Goal: Information Seeking & Learning: Check status

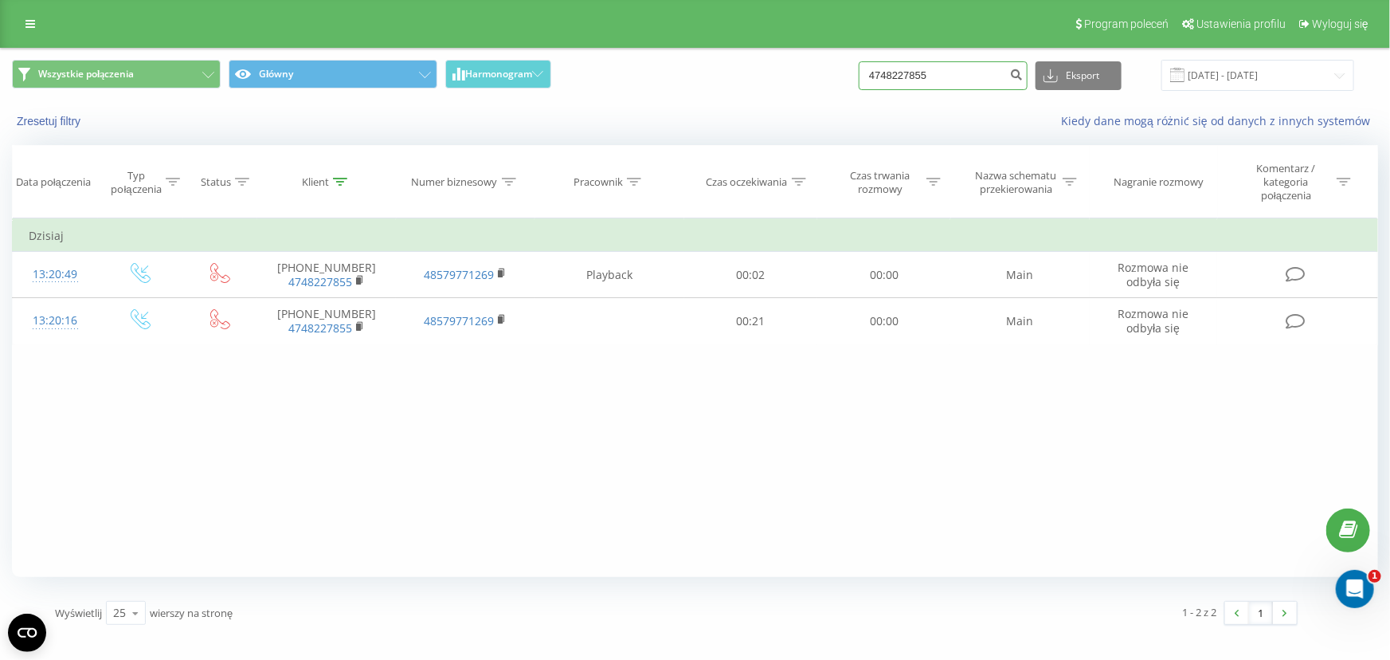
click at [966, 76] on input "4748227855" at bounding box center [943, 75] width 169 height 29
paste input "8514204429"
type input "48514204429"
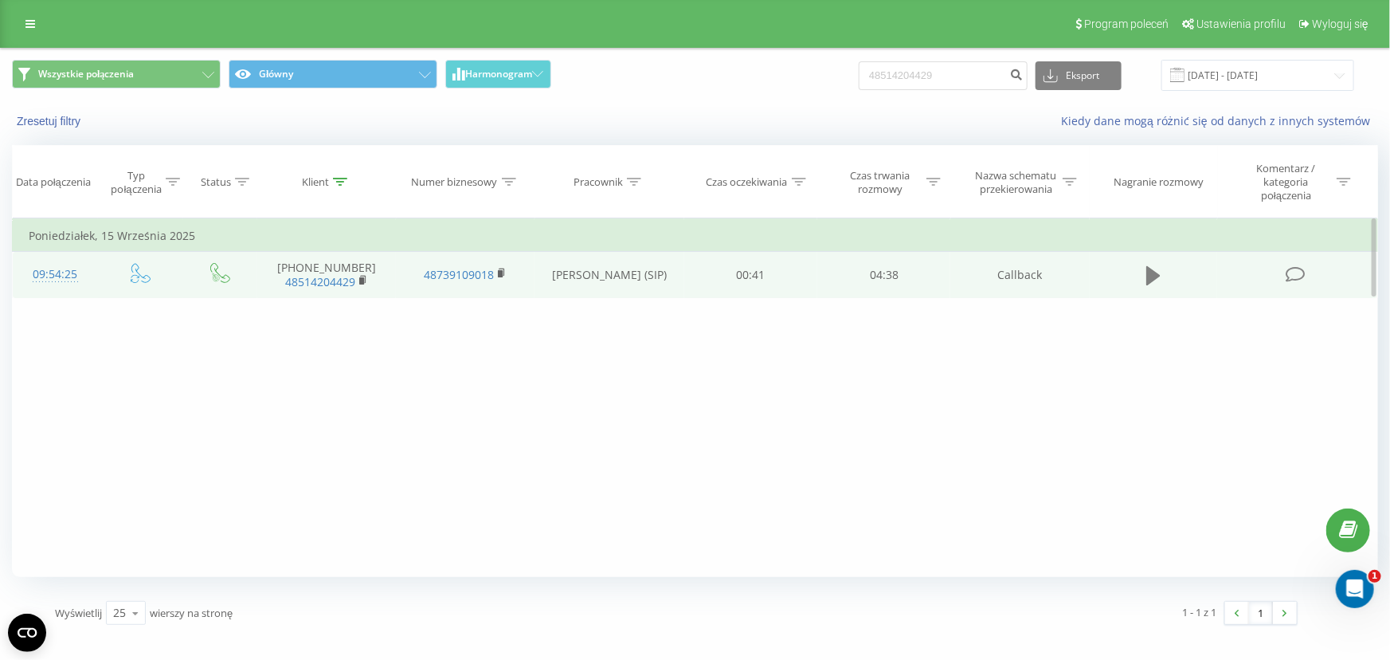
click at [1141, 276] on button at bounding box center [1153, 276] width 24 height 24
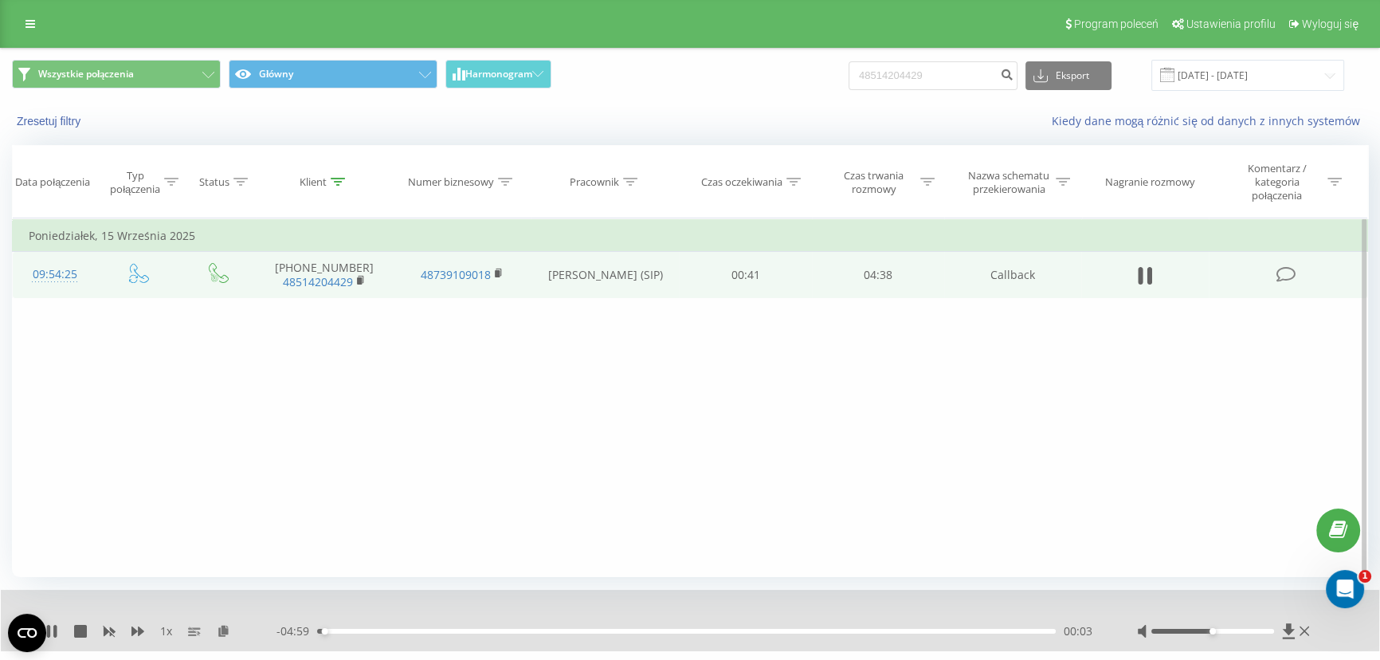
drag, startPoint x: 57, startPoint y: 625, endPoint x: 61, endPoint y: 617, distance: 8.6
click at [57, 625] on icon at bounding box center [51, 631] width 13 height 13
click at [956, 71] on input "48514204429" at bounding box center [932, 75] width 169 height 29
paste input "09779426"
type input "48509779426"
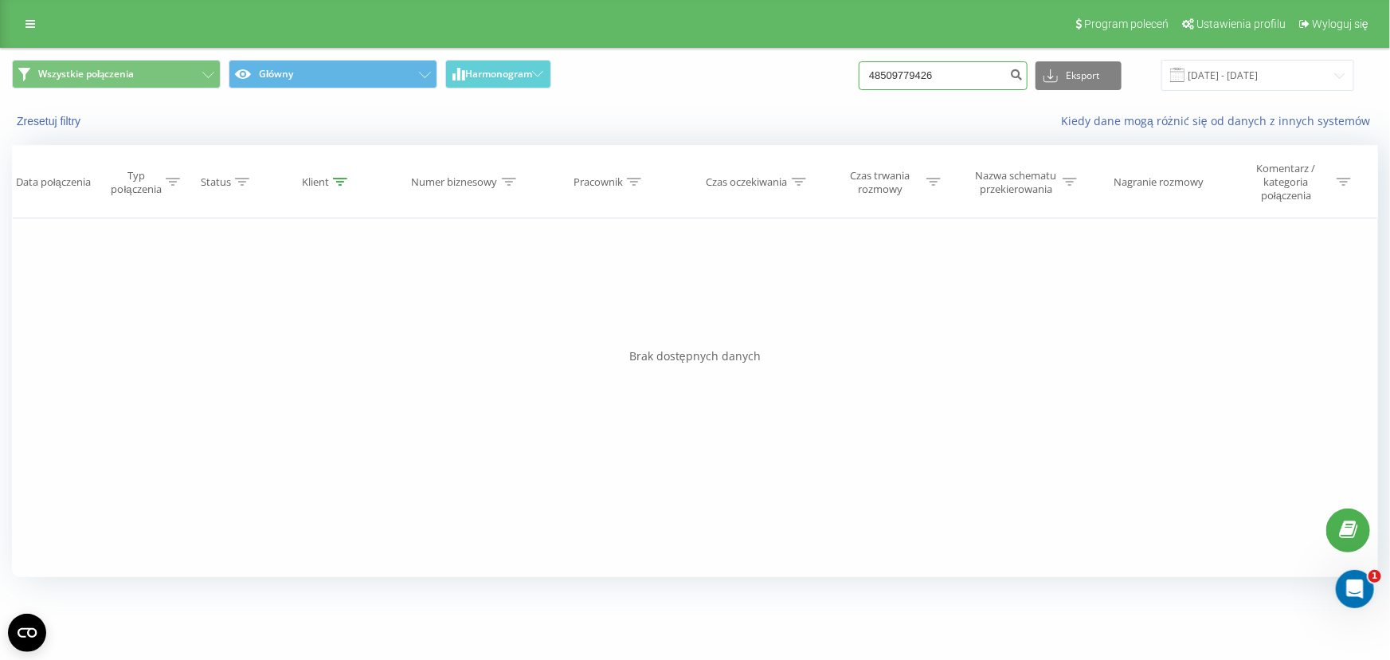
click at [965, 80] on input "48509779426" at bounding box center [943, 75] width 169 height 29
paste input "69332304"
type input "48693323046"
click at [932, 66] on input "48693323046" at bounding box center [943, 75] width 169 height 29
paste input "607603558"
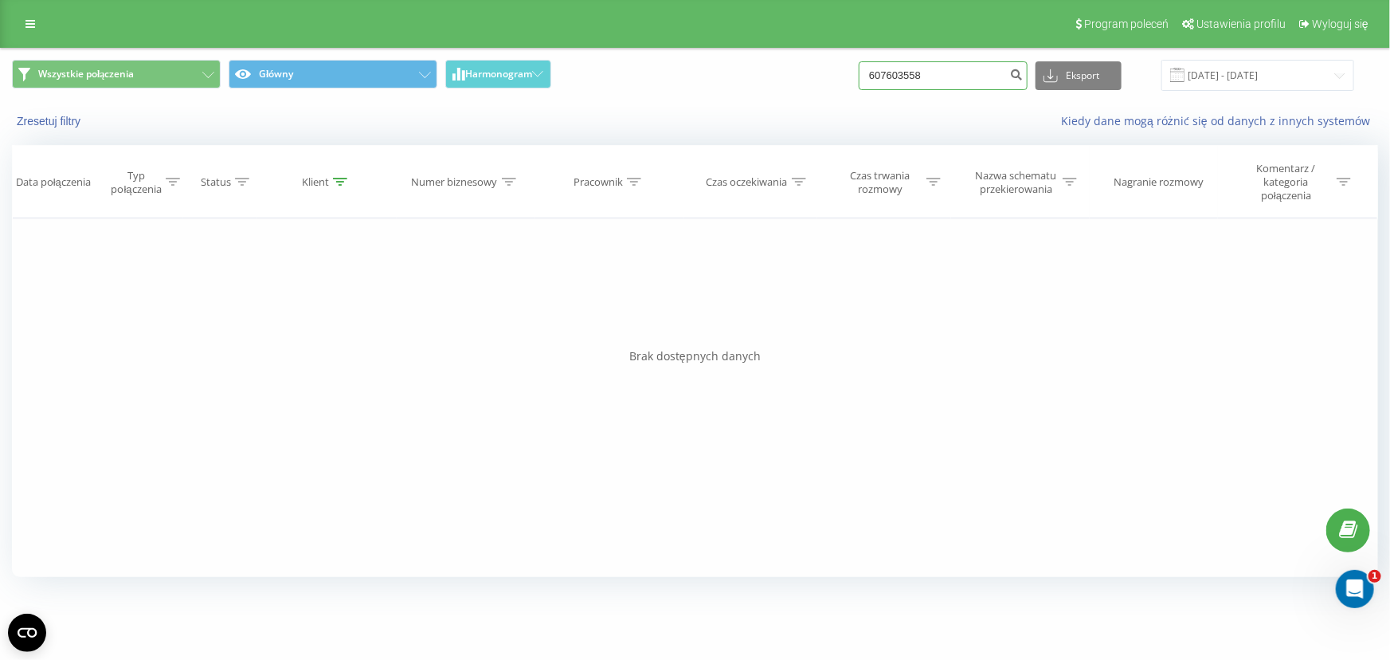
type input "607603558"
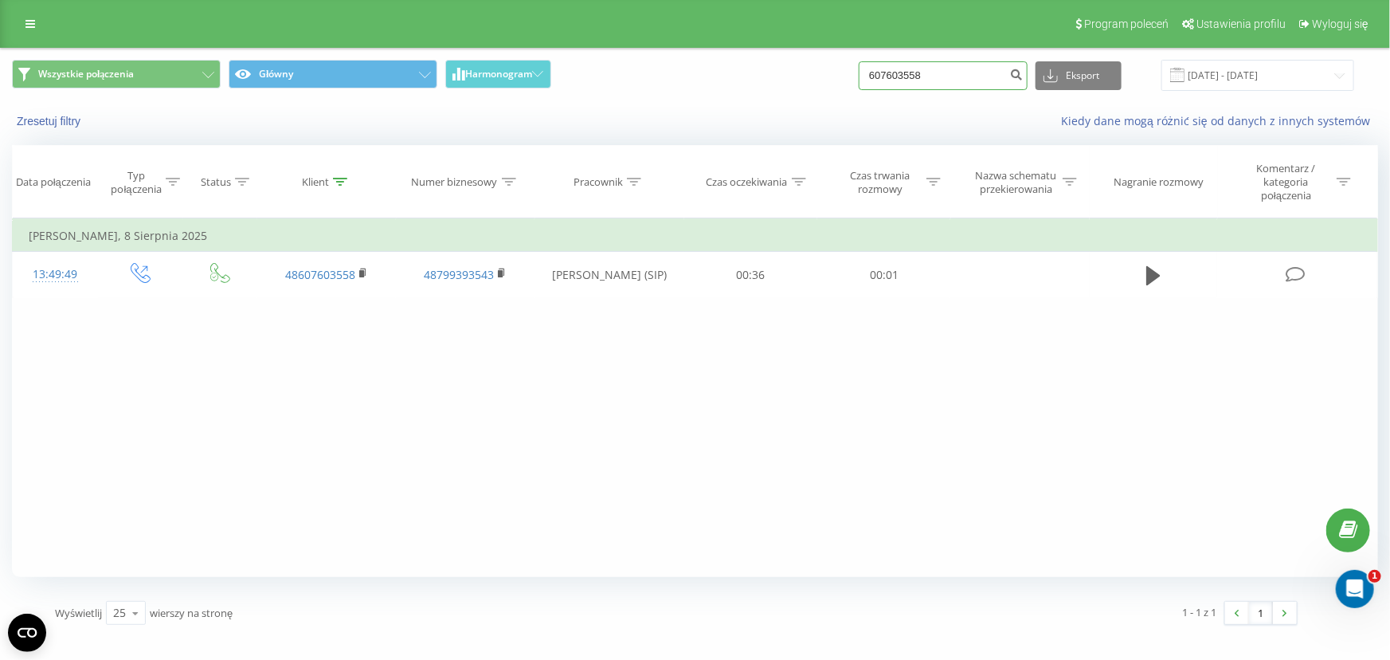
click at [925, 61] on input "607603558" at bounding box center [943, 75] width 169 height 29
paste input "48887591451"
type input "48887591451"
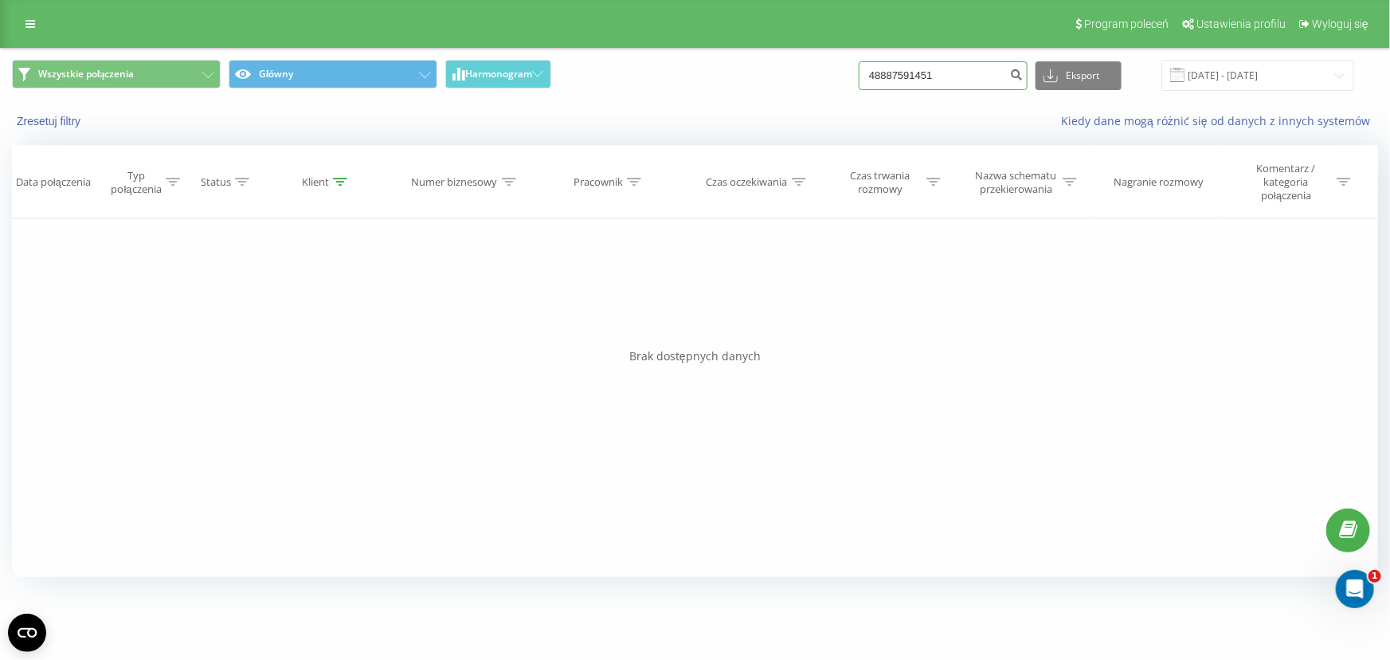
click at [955, 81] on input "48887591451" at bounding box center [943, 75] width 169 height 29
paste input "509034300"
type input "48509034300"
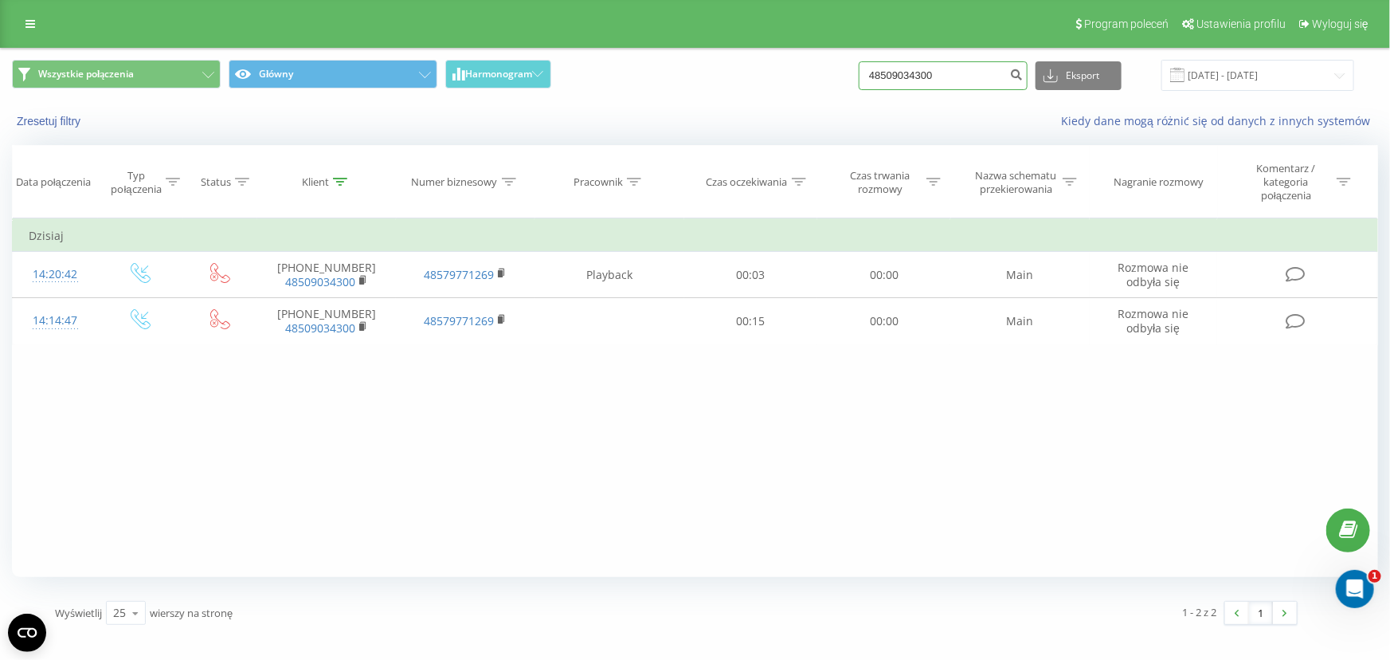
click at [944, 66] on input "48509034300" at bounding box center [943, 75] width 169 height 29
paste input "698086803"
type input "48698086803"
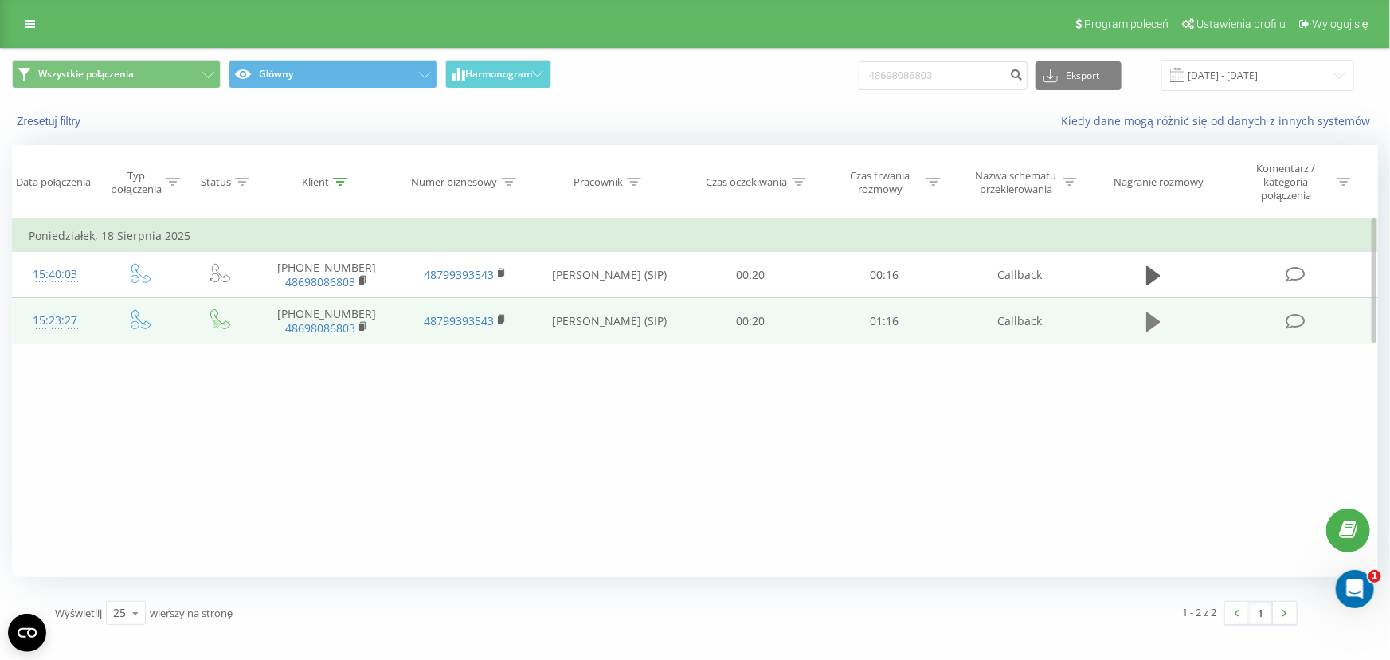
click at [1146, 320] on icon at bounding box center [1153, 322] width 14 height 22
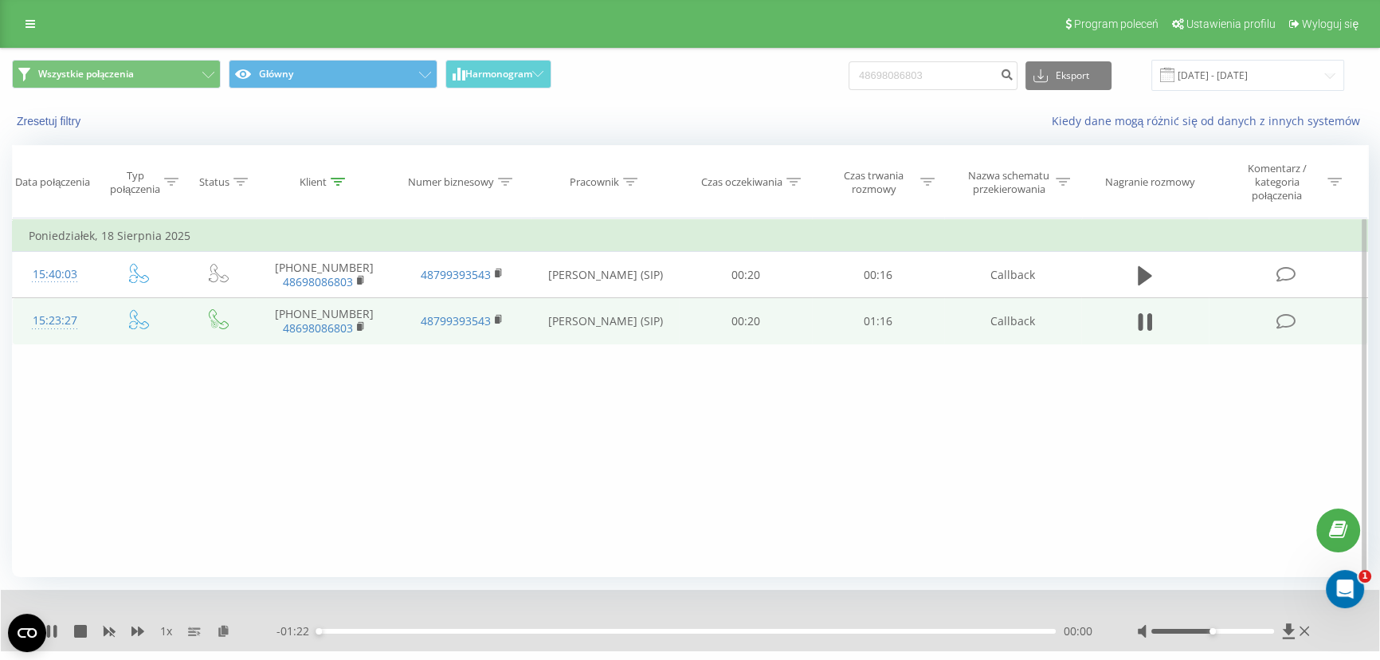
click at [345, 630] on div "00:00" at bounding box center [686, 630] width 738 height 5
click at [374, 630] on div "00:03" at bounding box center [686, 630] width 738 height 5
click at [404, 630] on div "00:09" at bounding box center [686, 630] width 738 height 5
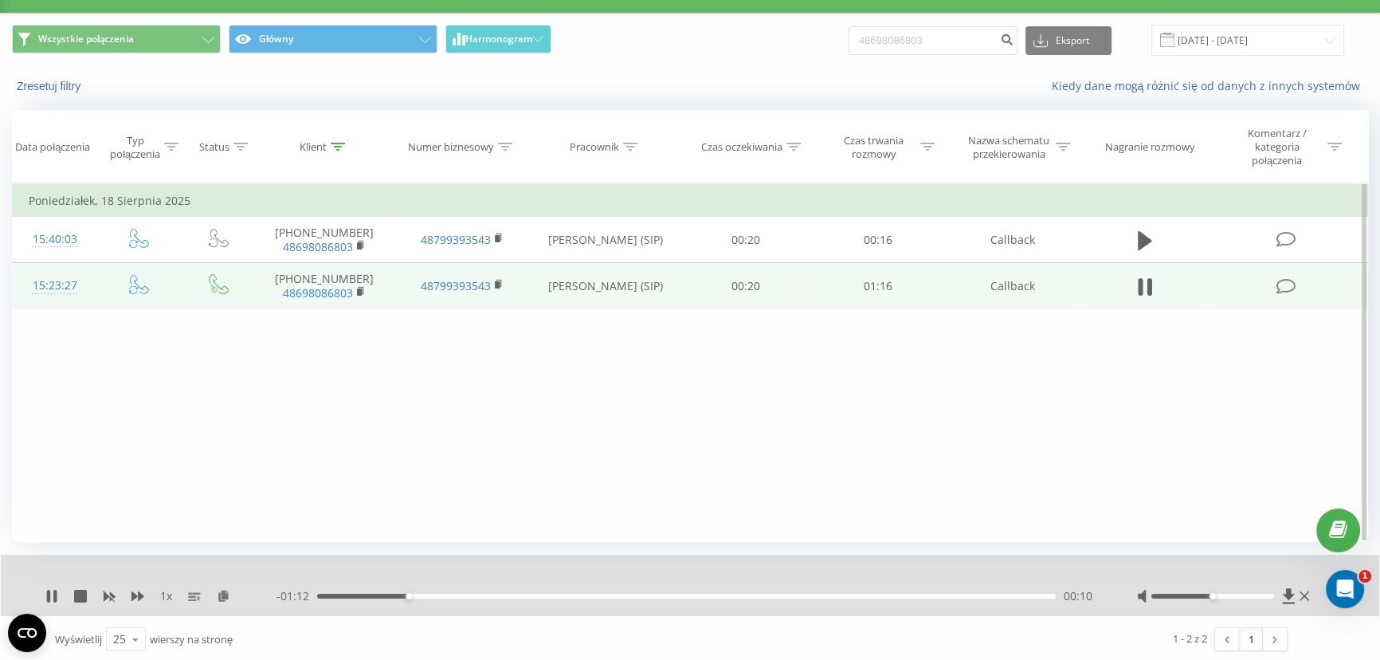
scroll to position [37, 0]
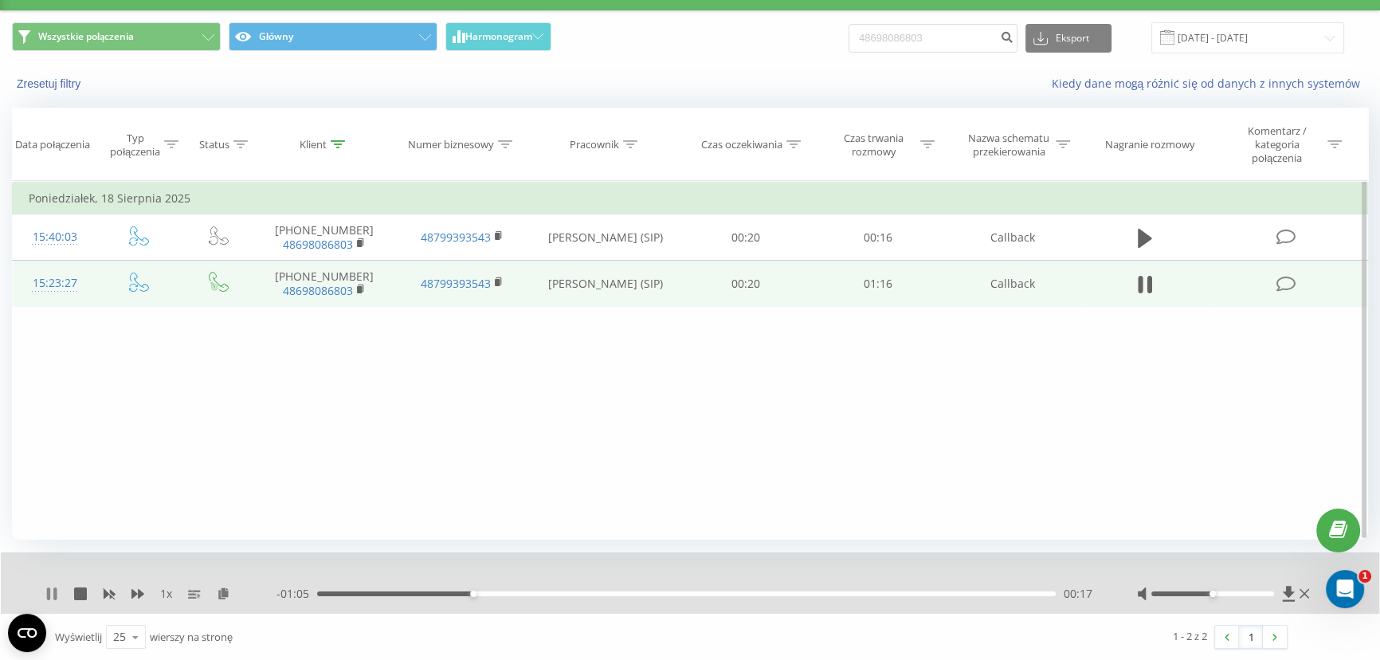
click at [49, 589] on icon at bounding box center [48, 593] width 3 height 13
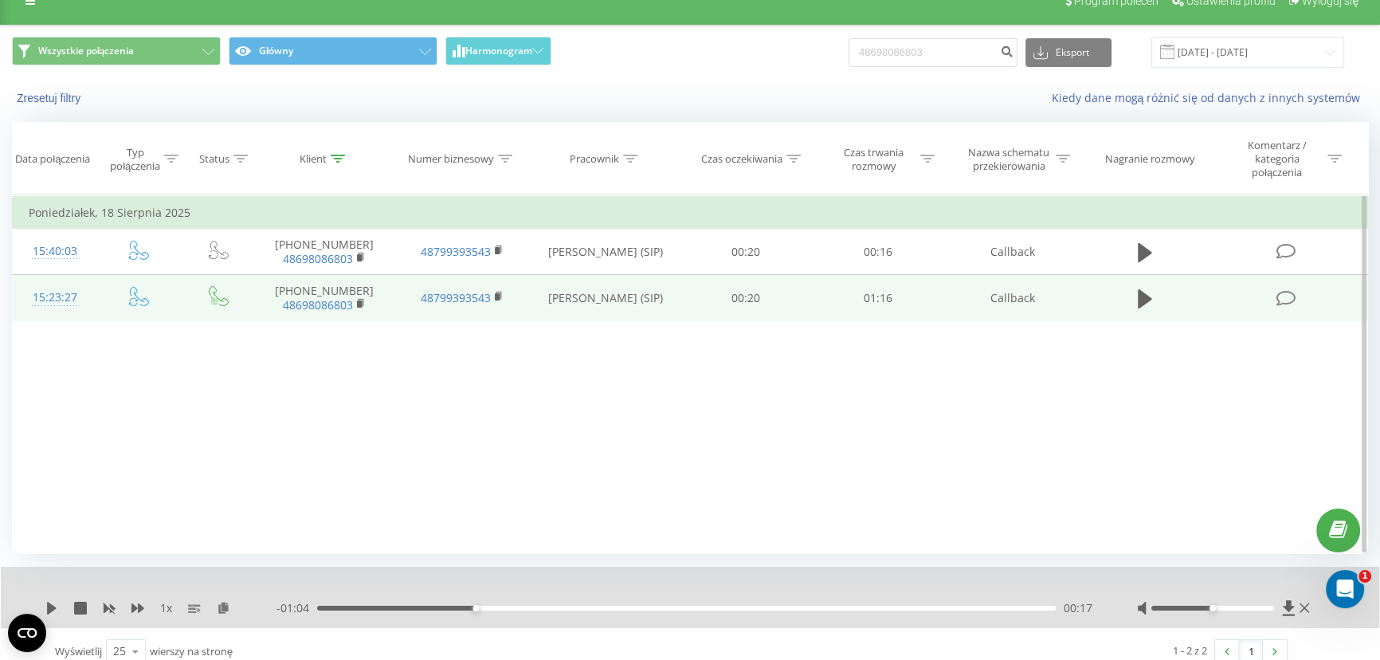
scroll to position [0, 0]
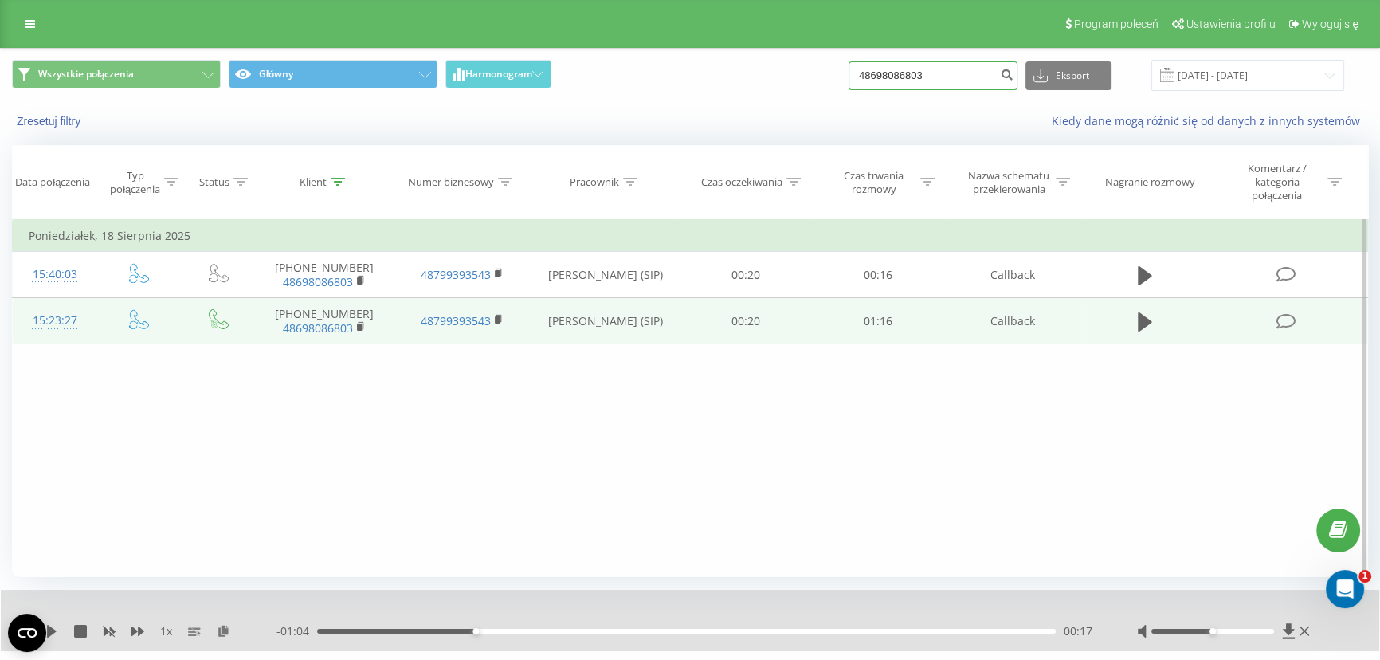
click at [948, 69] on input "48698086803" at bounding box center [932, 75] width 169 height 29
paste input "514204429"
type input "48514204429"
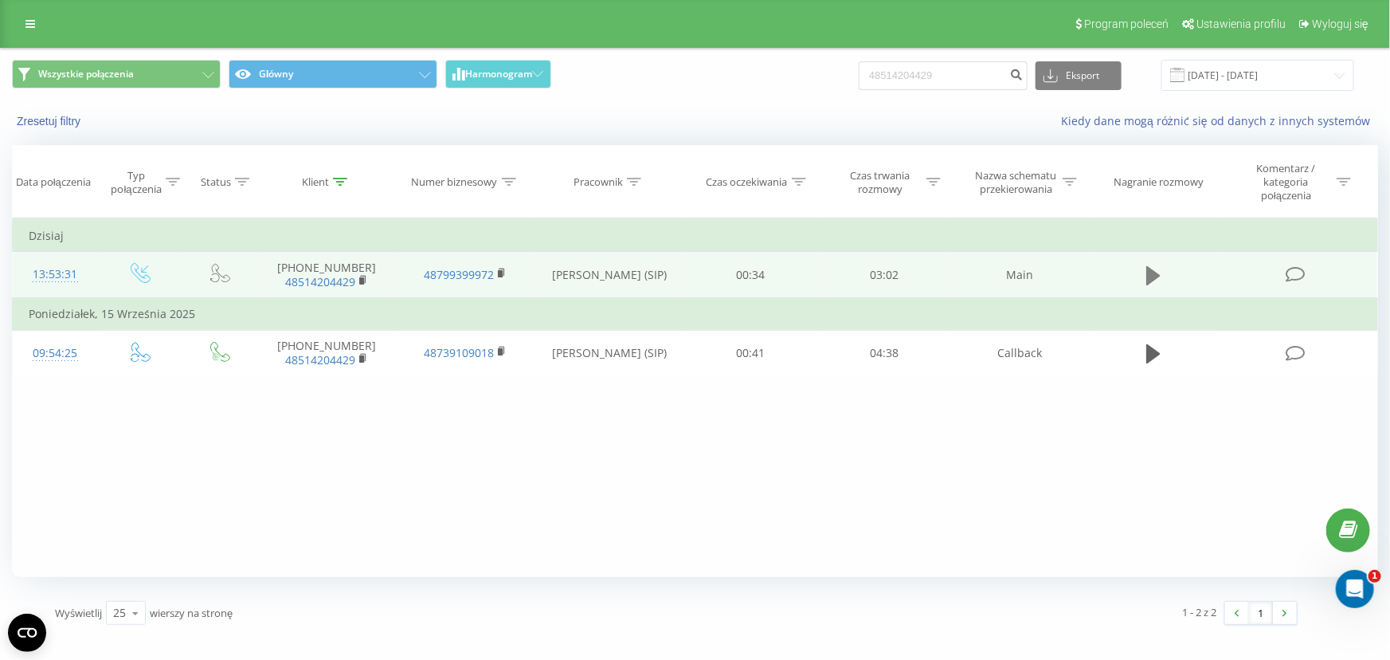
click at [1151, 276] on icon at bounding box center [1153, 275] width 14 height 19
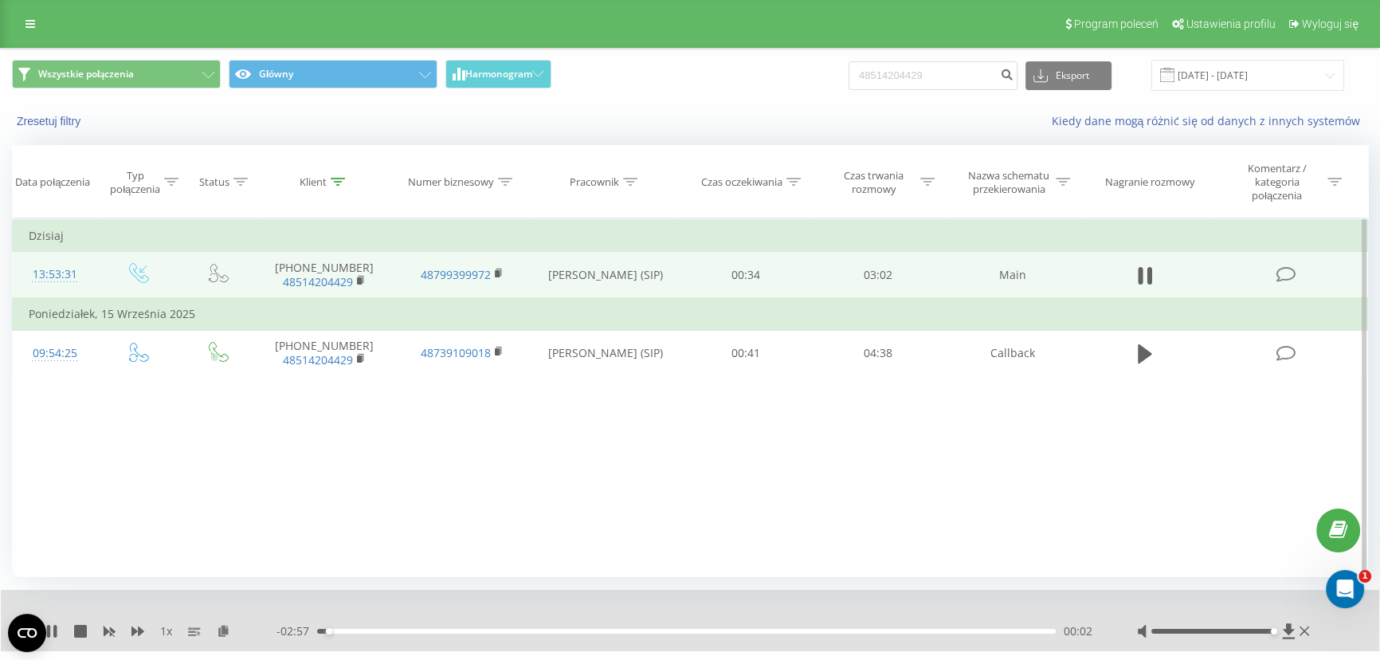
drag, startPoint x: 1215, startPoint y: 628, endPoint x: 1268, endPoint y: 629, distance: 53.4
click at [1268, 629] on div at bounding box center [1212, 630] width 123 height 5
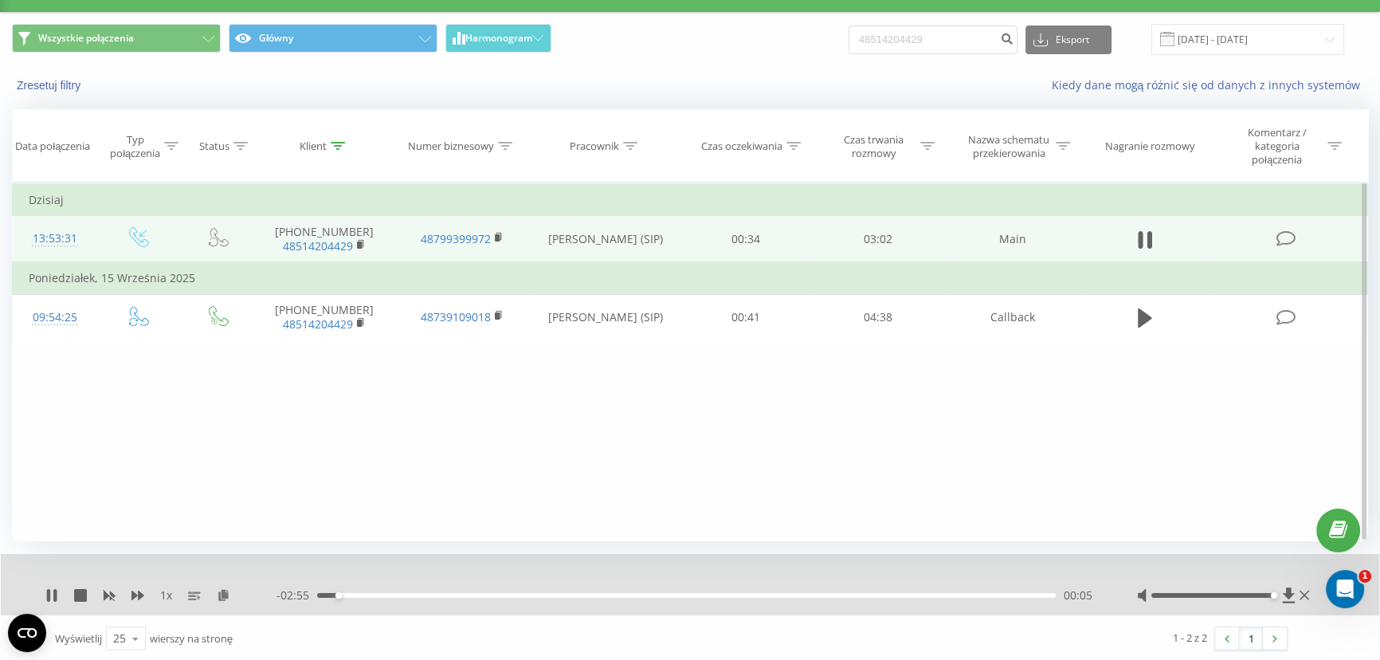
scroll to position [37, 0]
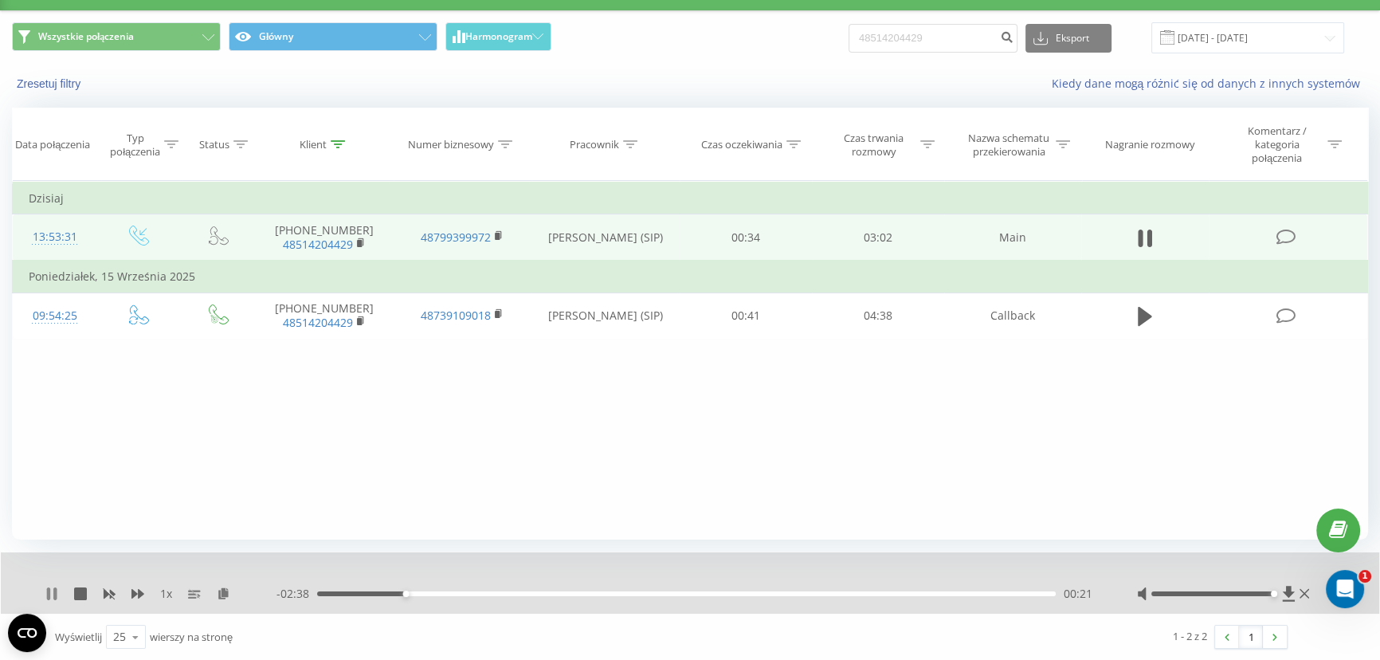
click at [53, 589] on icon at bounding box center [54, 593] width 3 height 13
click at [930, 19] on div "Wszystkie połączenia Główny Harmonogram 48514204429 Eksport .csv .xls .xlsx 22.…" at bounding box center [690, 37] width 1378 height 53
click at [950, 35] on input "48514204429" at bounding box center [932, 38] width 169 height 29
paste input "+48602327687"
type input "+48602327687"
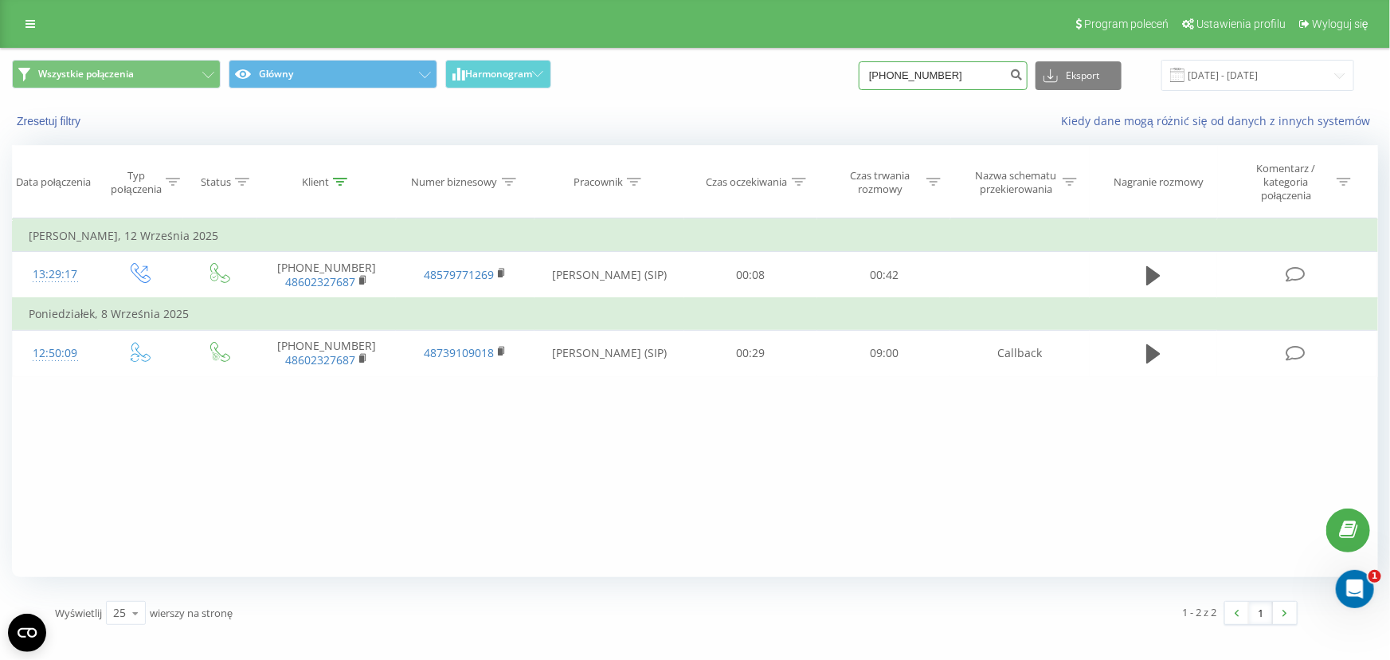
click at [938, 79] on input "[PHONE_NUMBER]" at bounding box center [943, 75] width 169 height 29
paste input "698580682"
type input "698580682"
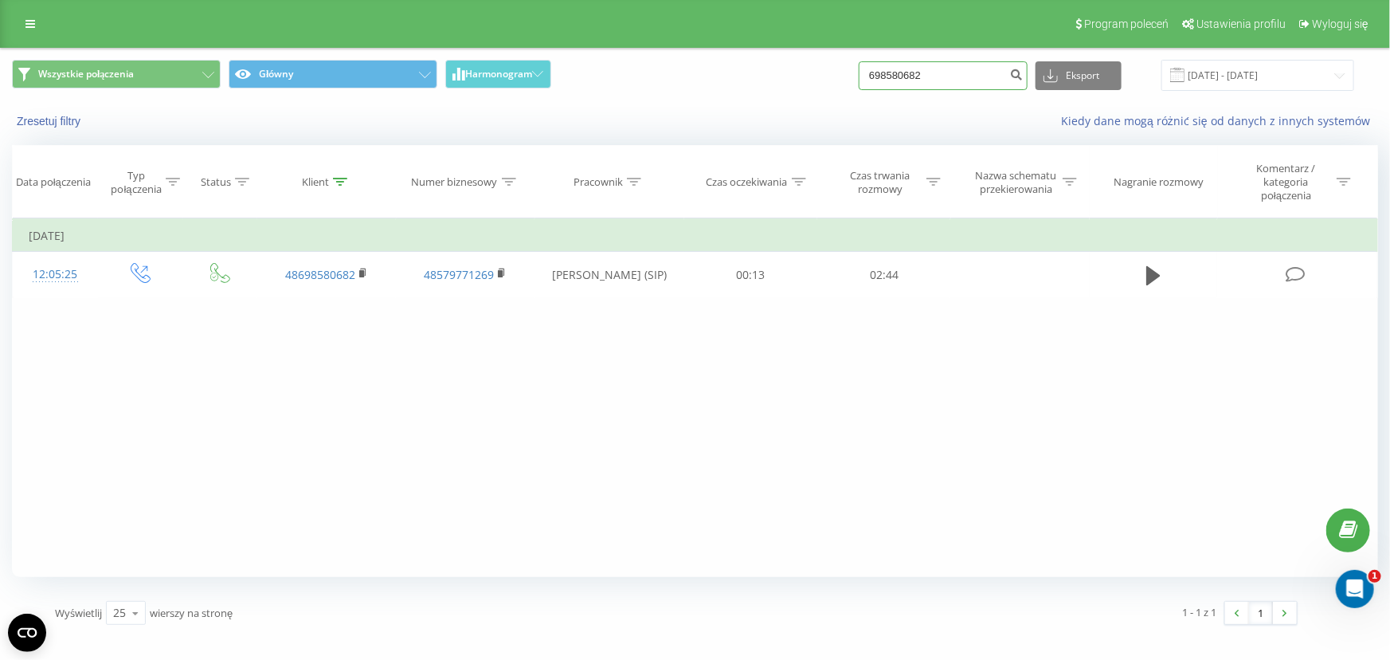
click at [958, 74] on input "698580682" at bounding box center [943, 75] width 169 height 29
paste input "48692946068"
drag, startPoint x: 892, startPoint y: 64, endPoint x: 466, endPoint y: 2, distance: 430.7
type input "48692946068"
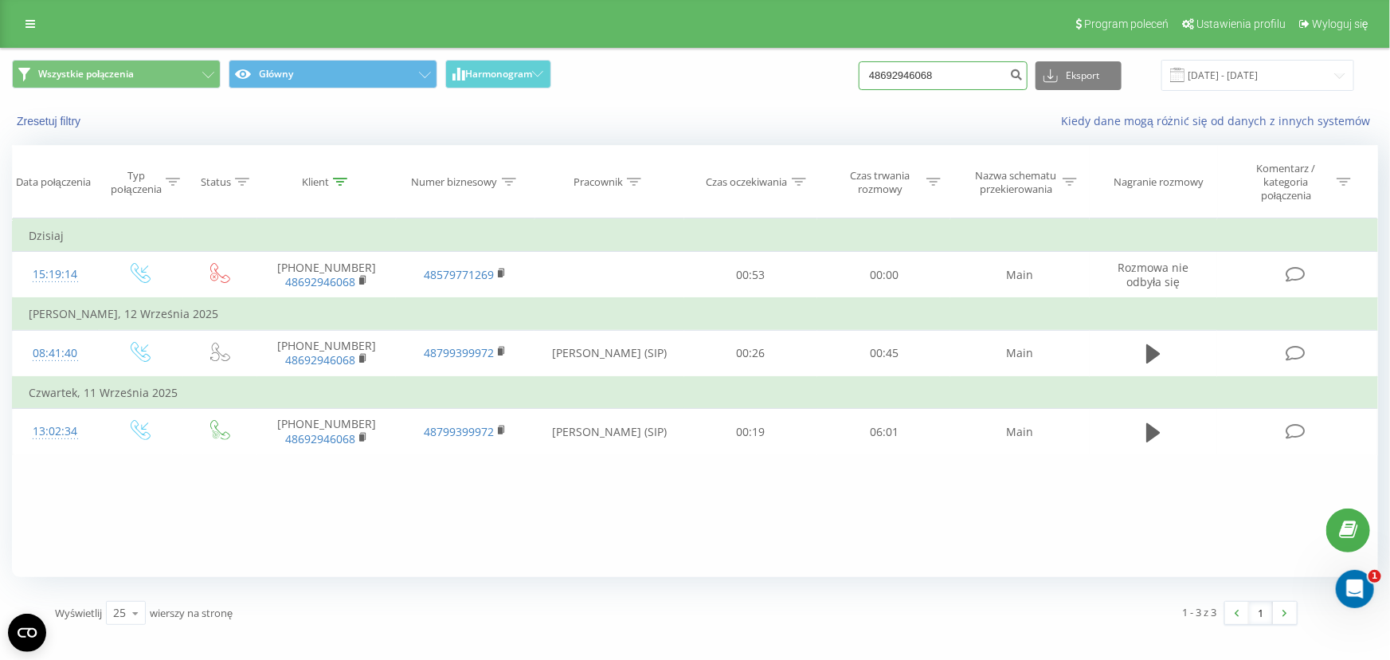
click at [984, 86] on input "48692946068" at bounding box center [943, 75] width 169 height 29
paste input "504769480"
type input "504769480"
click at [1010, 80] on input "504769480" at bounding box center [943, 75] width 169 height 29
paste input "30 630 457"
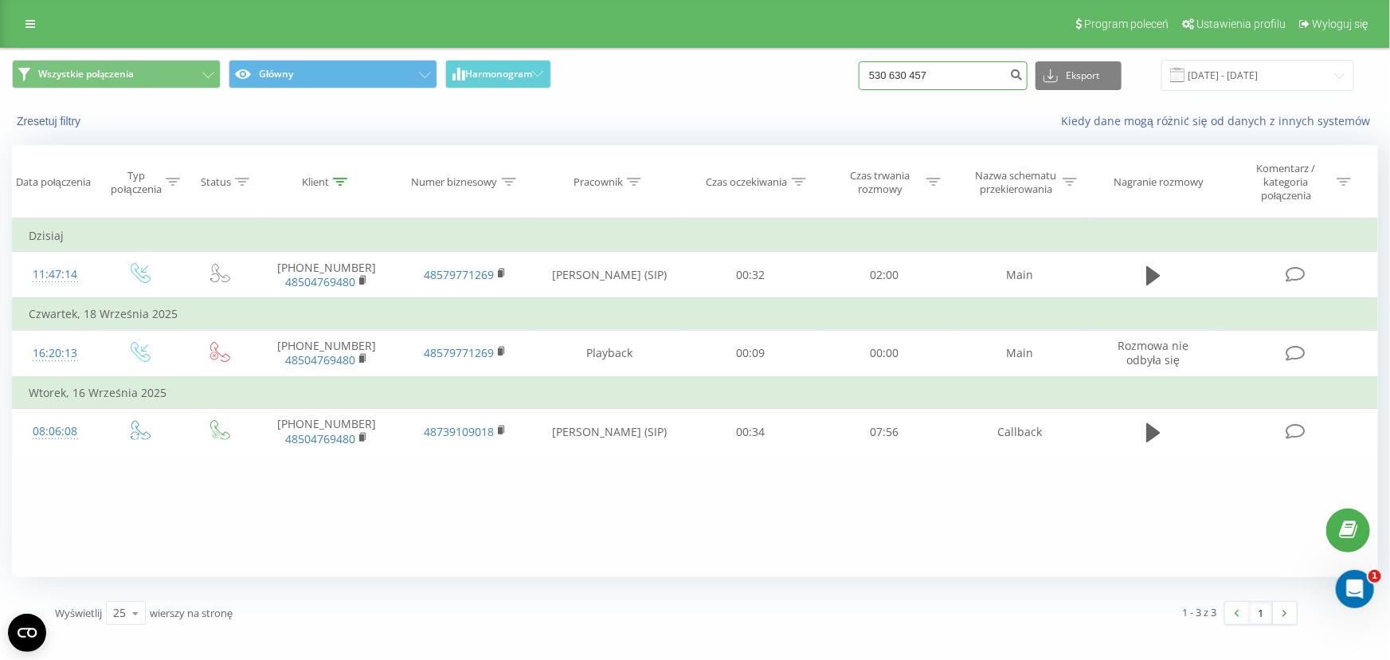
type input "530 630 457"
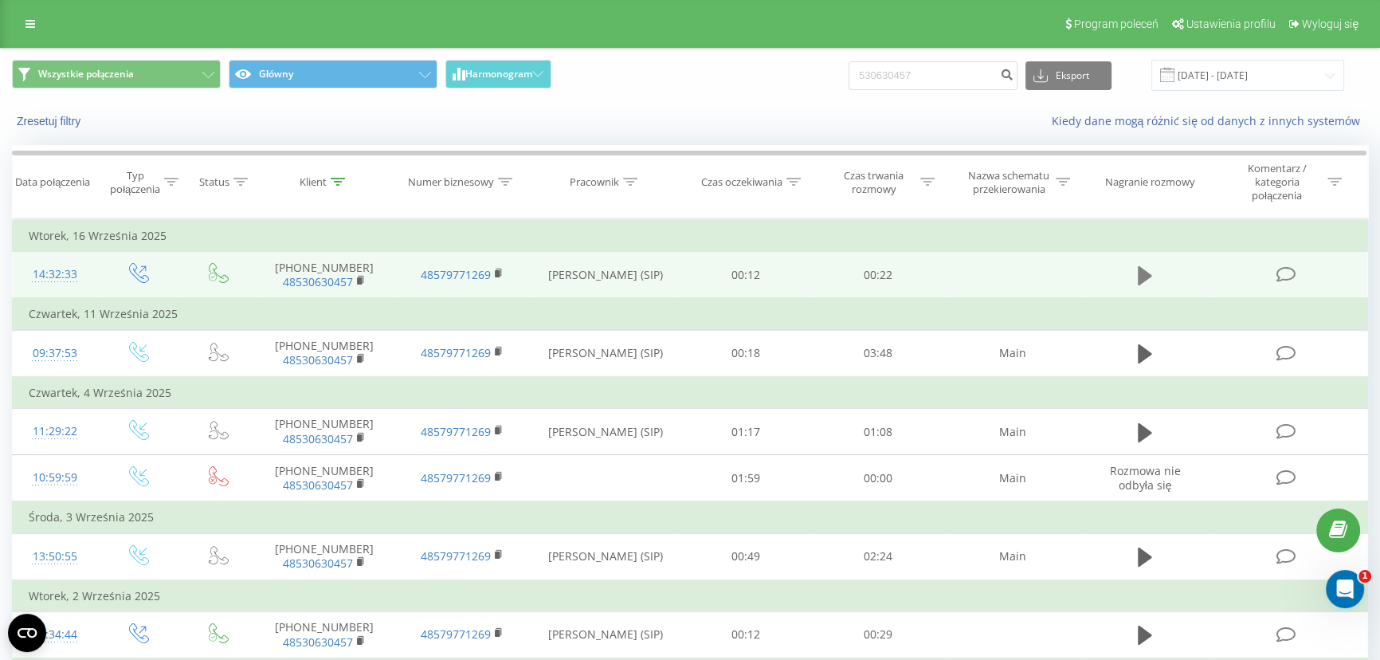
click at [1138, 268] on icon at bounding box center [1145, 275] width 14 height 19
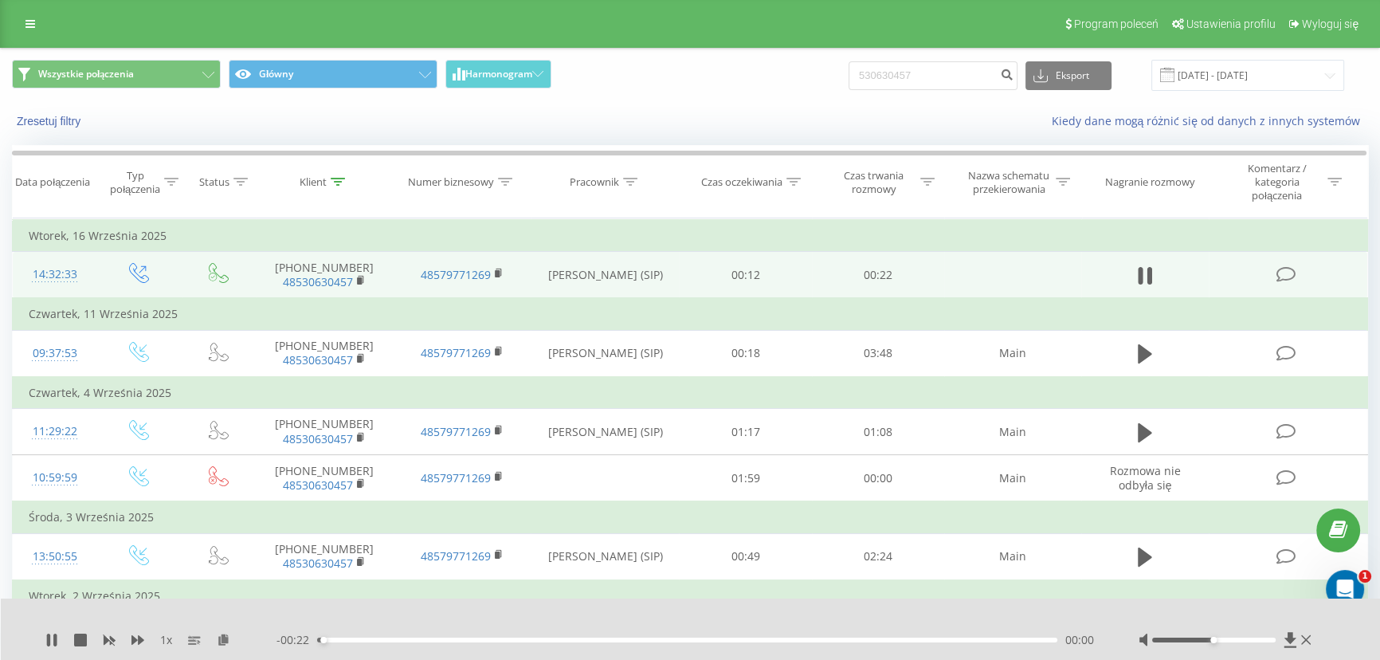
click at [373, 640] on div "00:00" at bounding box center [687, 639] width 740 height 5
click at [425, 642] on div "- 00:21 00:01 00:01" at bounding box center [687, 640] width 822 height 16
click at [468, 641] on div "00:04" at bounding box center [687, 639] width 740 height 5
click at [589, 637] on div "00:07" at bounding box center [687, 639] width 740 height 5
click at [653, 637] on div "00:10" at bounding box center [687, 639] width 740 height 5
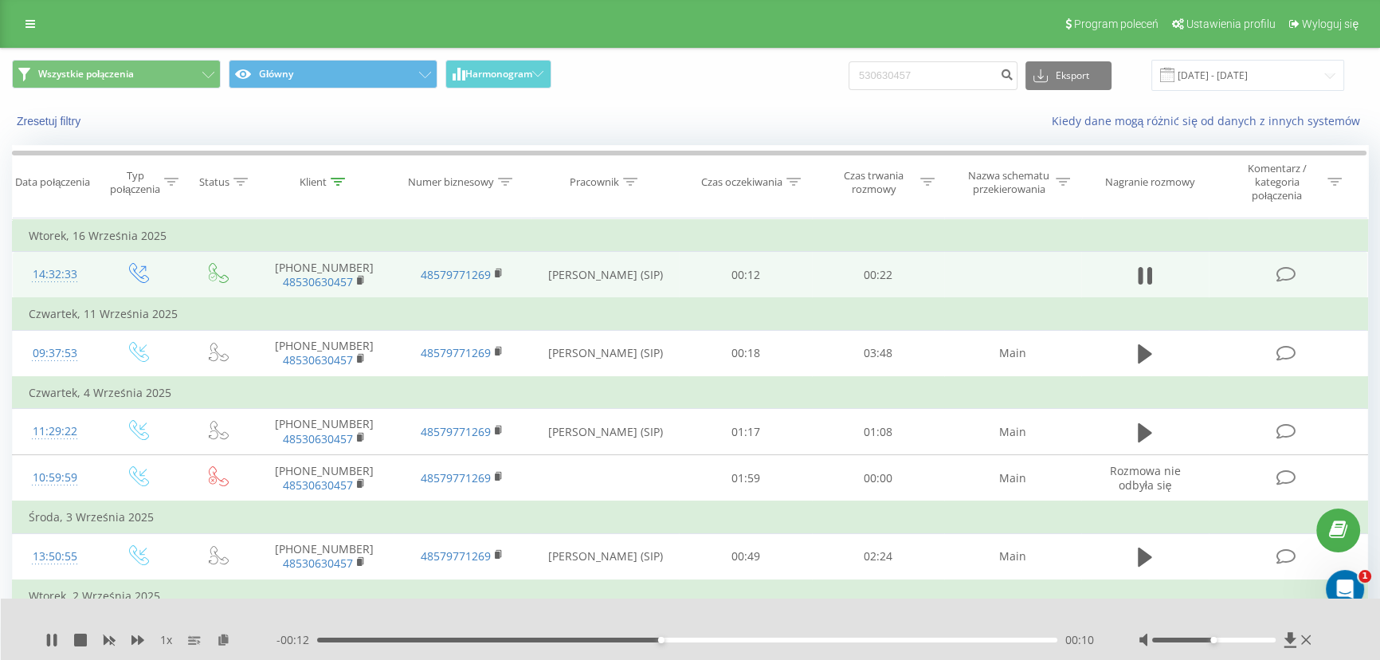
click at [712, 637] on div "00:10" at bounding box center [687, 639] width 740 height 5
click at [768, 635] on div "- 00:10 00:12 00:12" at bounding box center [687, 640] width 822 height 16
drag, startPoint x: 787, startPoint y: 639, endPoint x: 796, endPoint y: 640, distance: 8.8
click at [788, 640] on div "00:14" at bounding box center [687, 639] width 740 height 5
click at [829, 640] on div "00:14" at bounding box center [687, 639] width 740 height 5
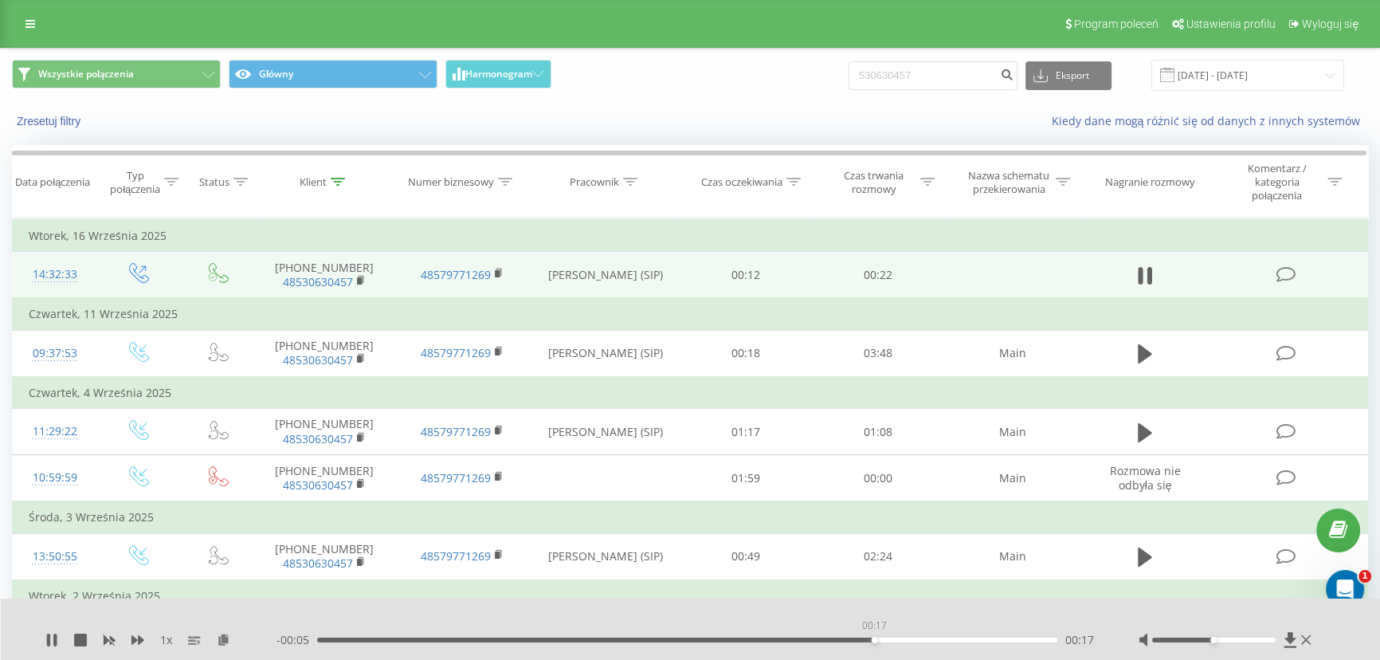
click at [875, 642] on div "00:17" at bounding box center [687, 639] width 740 height 5
click at [52, 645] on icon at bounding box center [51, 639] width 13 height 13
click at [971, 69] on input "530630457" at bounding box center [932, 75] width 169 height 29
drag, startPoint x: 1087, startPoint y: 360, endPoint x: 1145, endPoint y: 2, distance: 363.3
click at [972, 68] on input "530630457" at bounding box center [932, 75] width 169 height 29
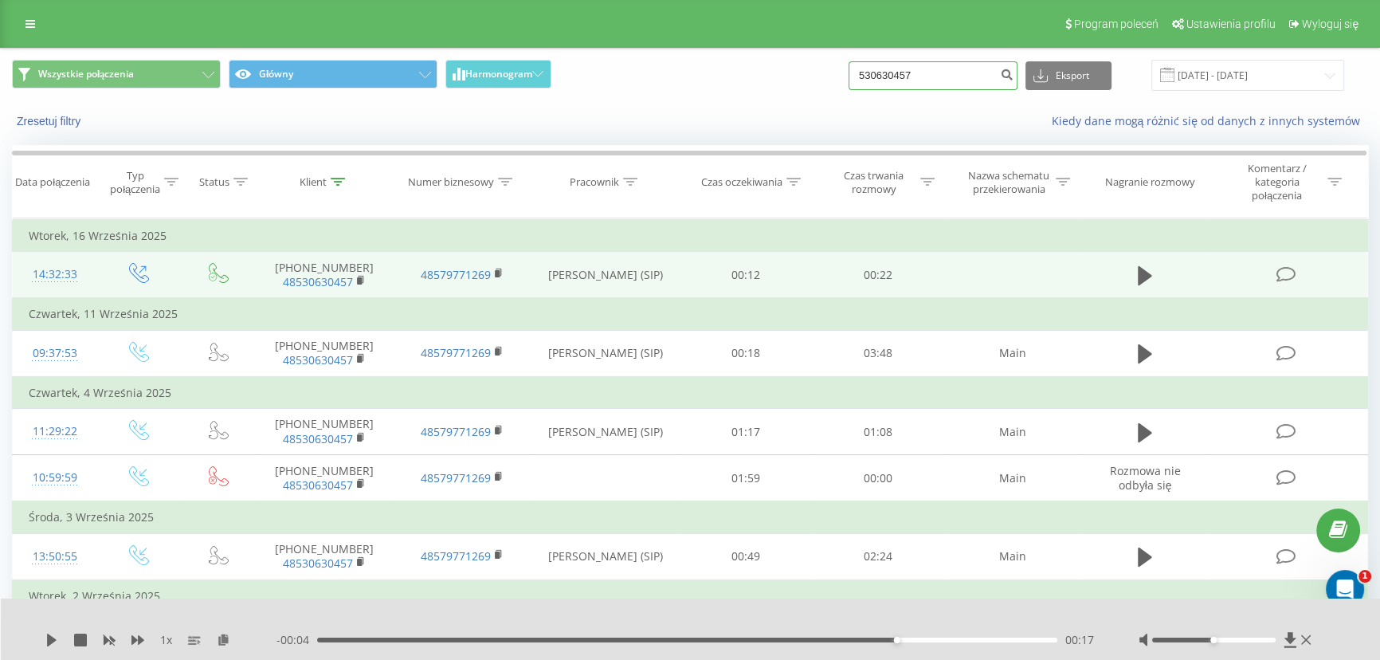
paste input "48502479582"
type input "48502479582"
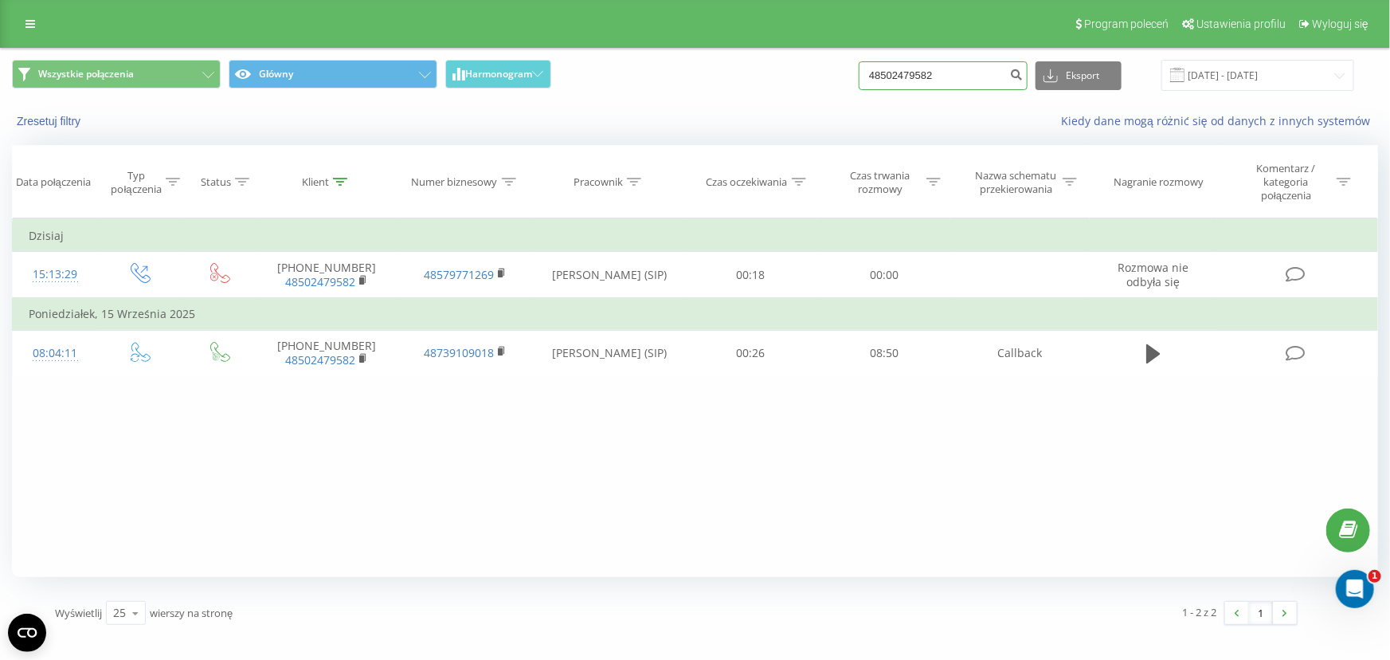
click at [970, 76] on input "48502479582" at bounding box center [943, 75] width 169 height 29
paste input "691543229"
type input "48691543229"
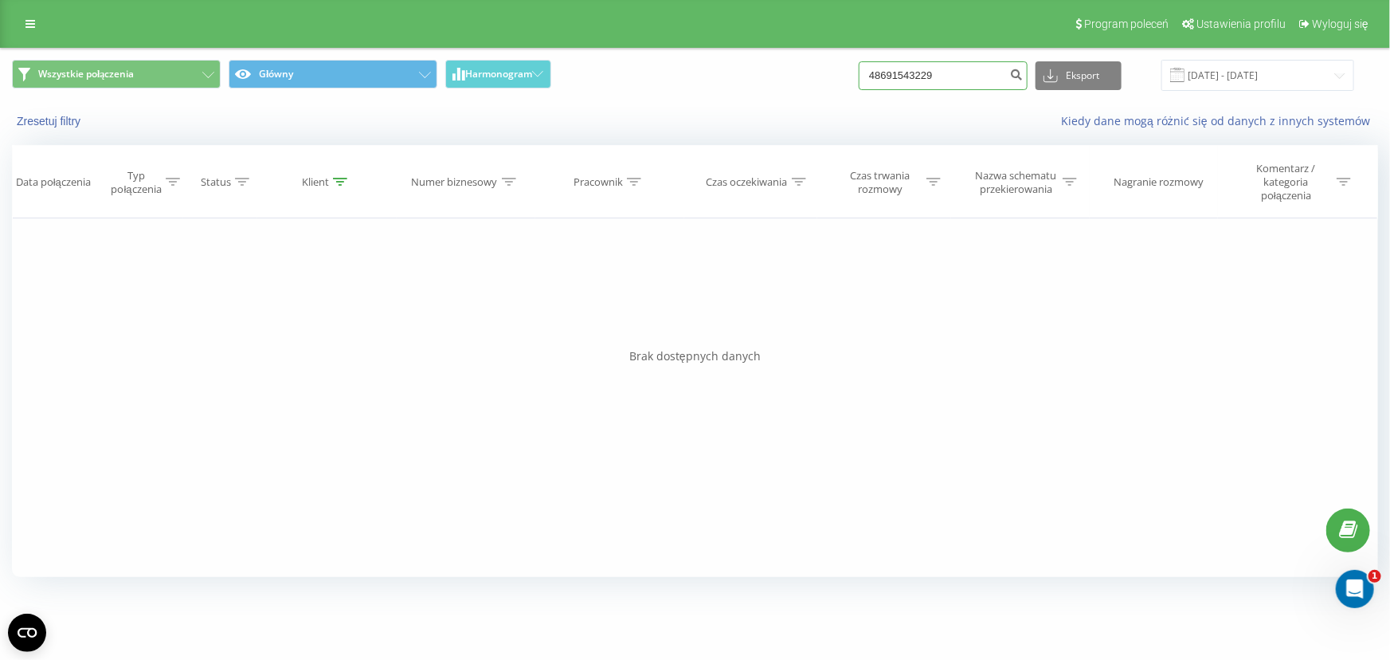
click at [924, 70] on input "48691543229" at bounding box center [943, 75] width 169 height 29
paste input "516450087"
type input "516450087"
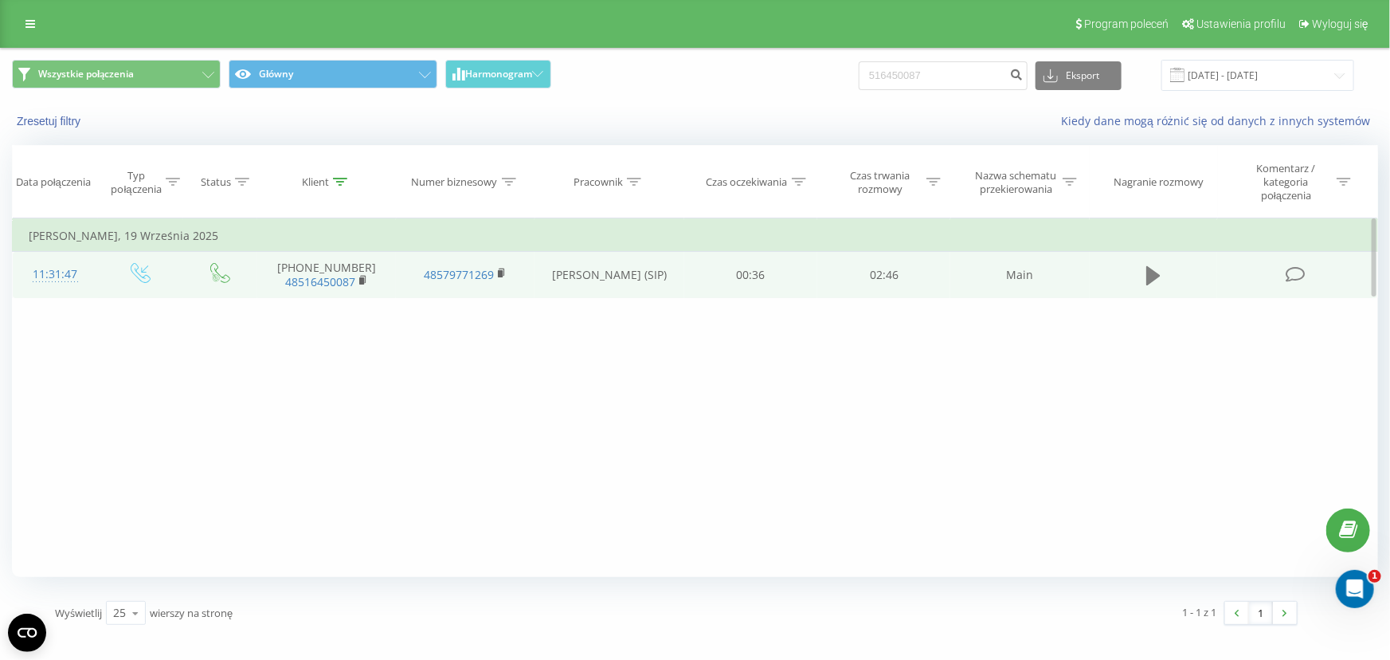
click at [1151, 271] on icon at bounding box center [1153, 275] width 14 height 19
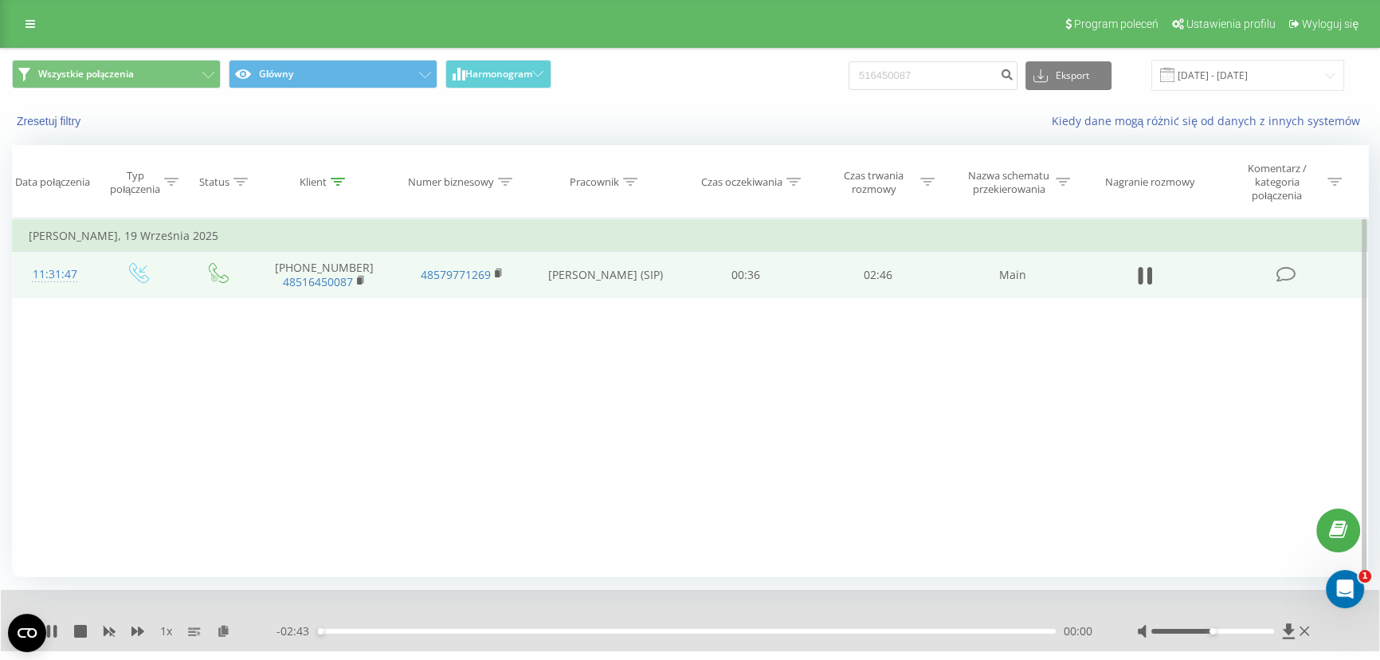
click at [364, 629] on div "00:00" at bounding box center [686, 630] width 738 height 5
click at [404, 629] on div "00:10" at bounding box center [686, 630] width 738 height 5
click at [462, 631] on div "00:19" at bounding box center [686, 630] width 738 height 5
click at [503, 631] on div "00:41" at bounding box center [686, 630] width 738 height 5
click at [497, 628] on div "00:40" at bounding box center [686, 630] width 738 height 5
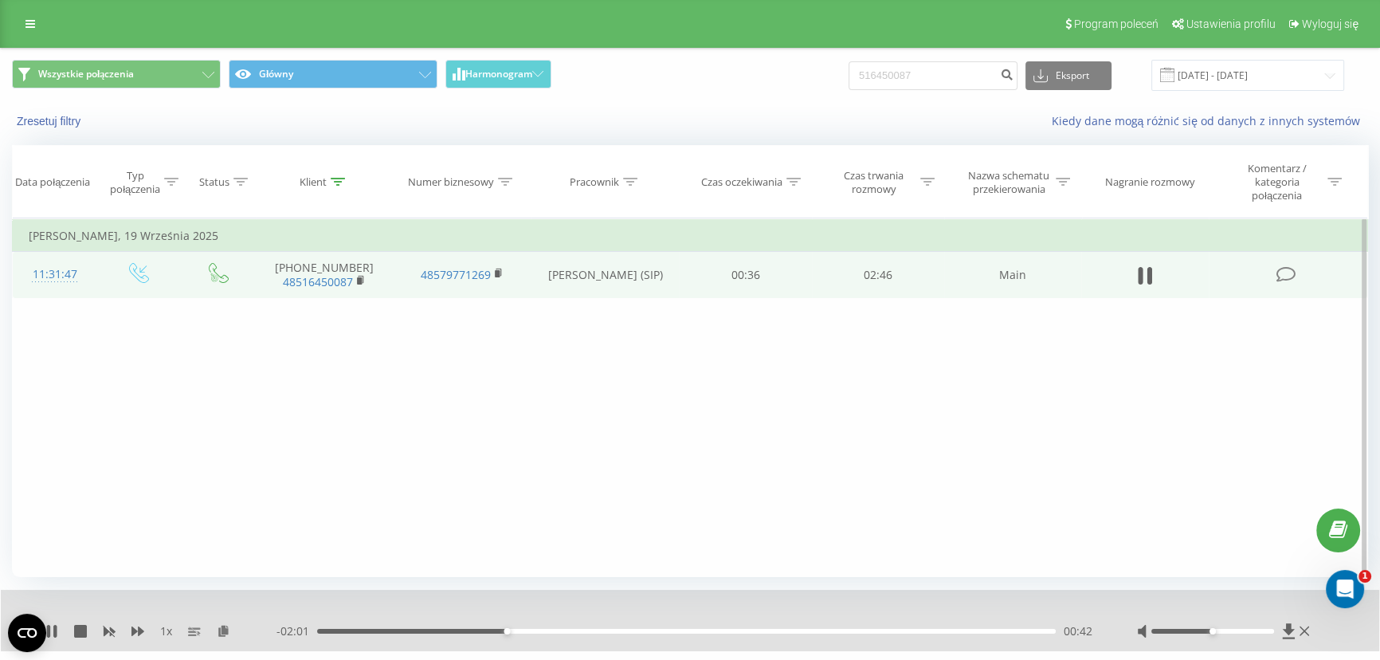
click at [486, 628] on div "00:42" at bounding box center [686, 630] width 738 height 5
click at [522, 628] on div "00:41" at bounding box center [686, 630] width 738 height 5
click at [543, 628] on div "00:50" at bounding box center [686, 630] width 738 height 5
click at [571, 628] on div "00:56" at bounding box center [686, 630] width 738 height 5
click at [593, 629] on div "01:01" at bounding box center [686, 630] width 738 height 5
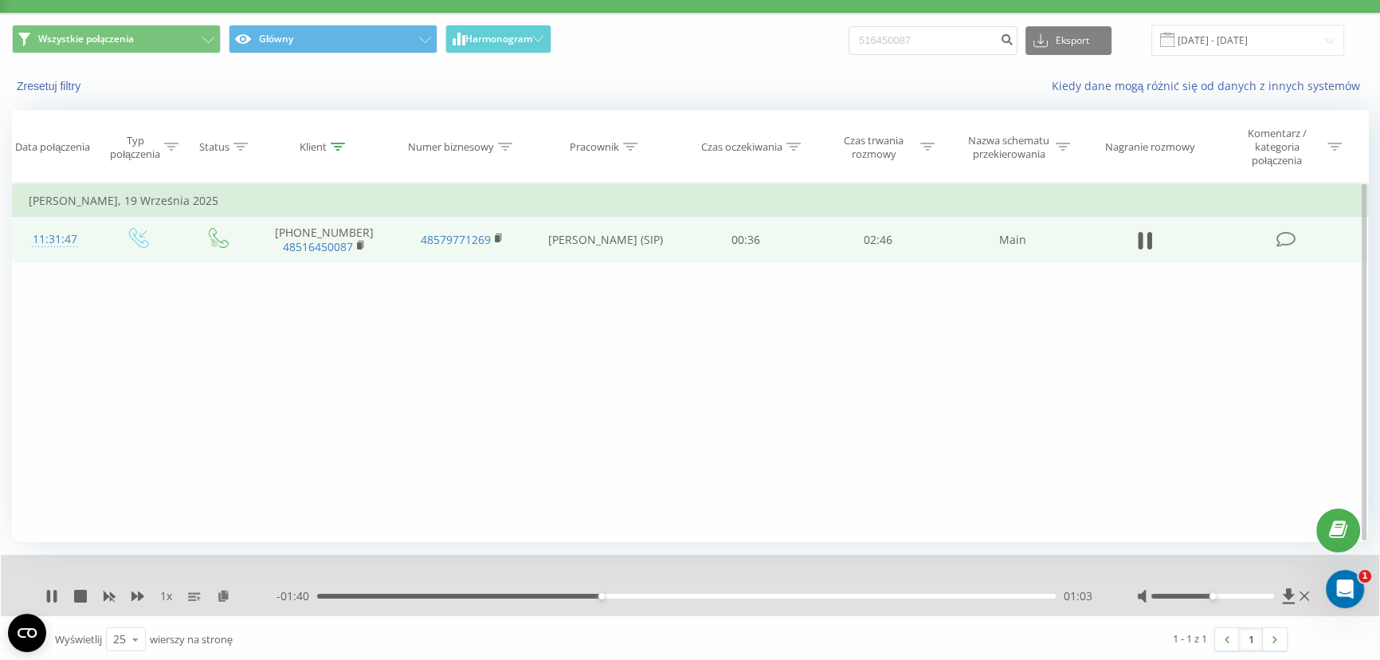
scroll to position [37, 0]
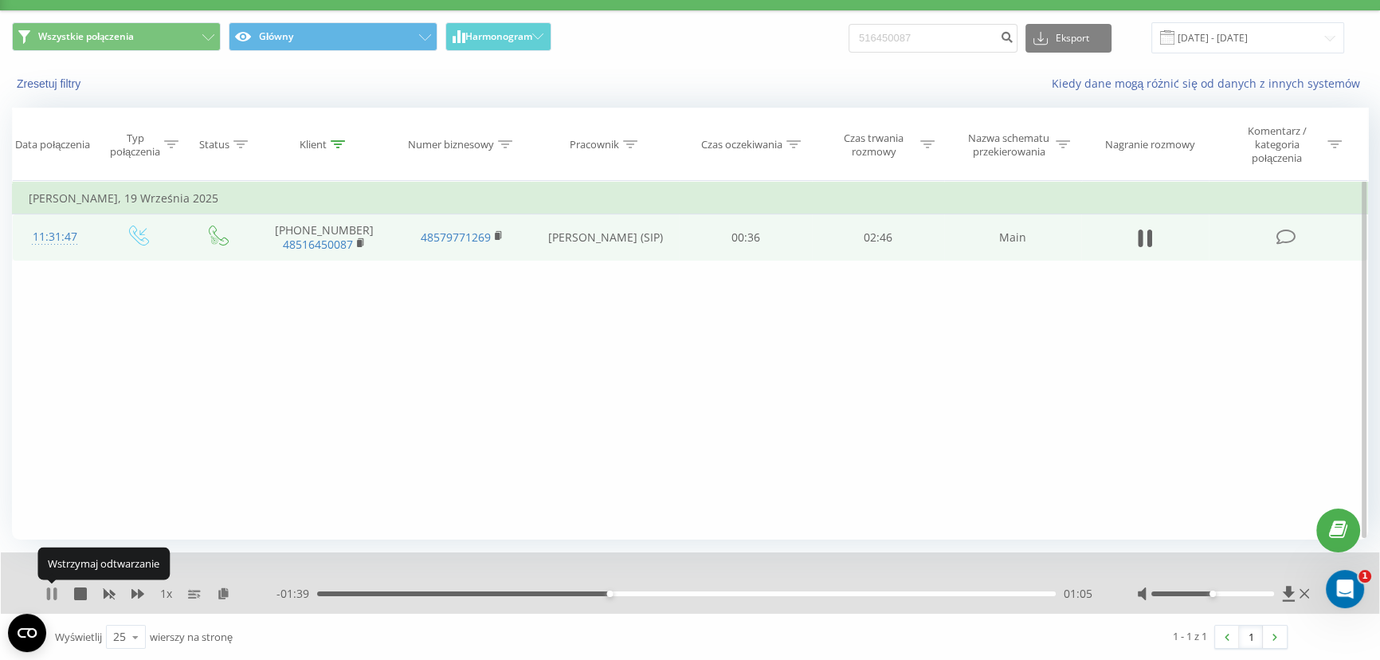
click at [53, 593] on icon at bounding box center [54, 593] width 3 height 13
drag, startPoint x: 510, startPoint y: 474, endPoint x: 1364, endPoint y: 374, distance: 859.8
drag, startPoint x: 1195, startPoint y: 350, endPoint x: 1176, endPoint y: 353, distance: 19.4
